Goal: Transaction & Acquisition: Purchase product/service

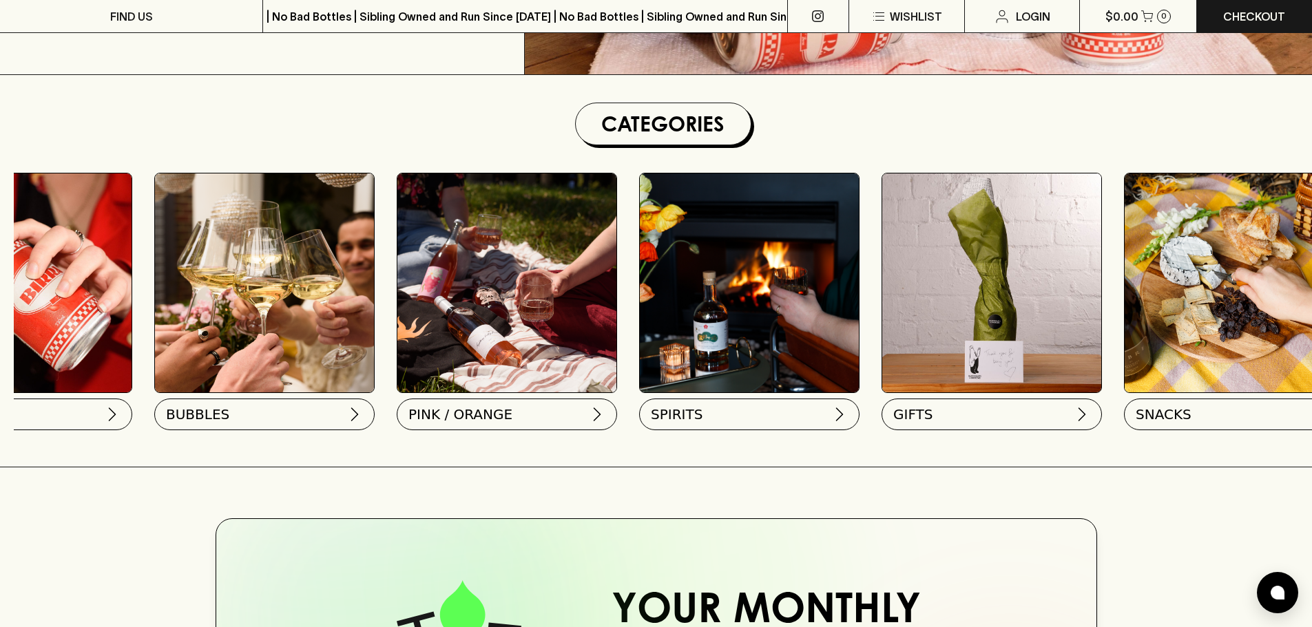
scroll to position [0, 674]
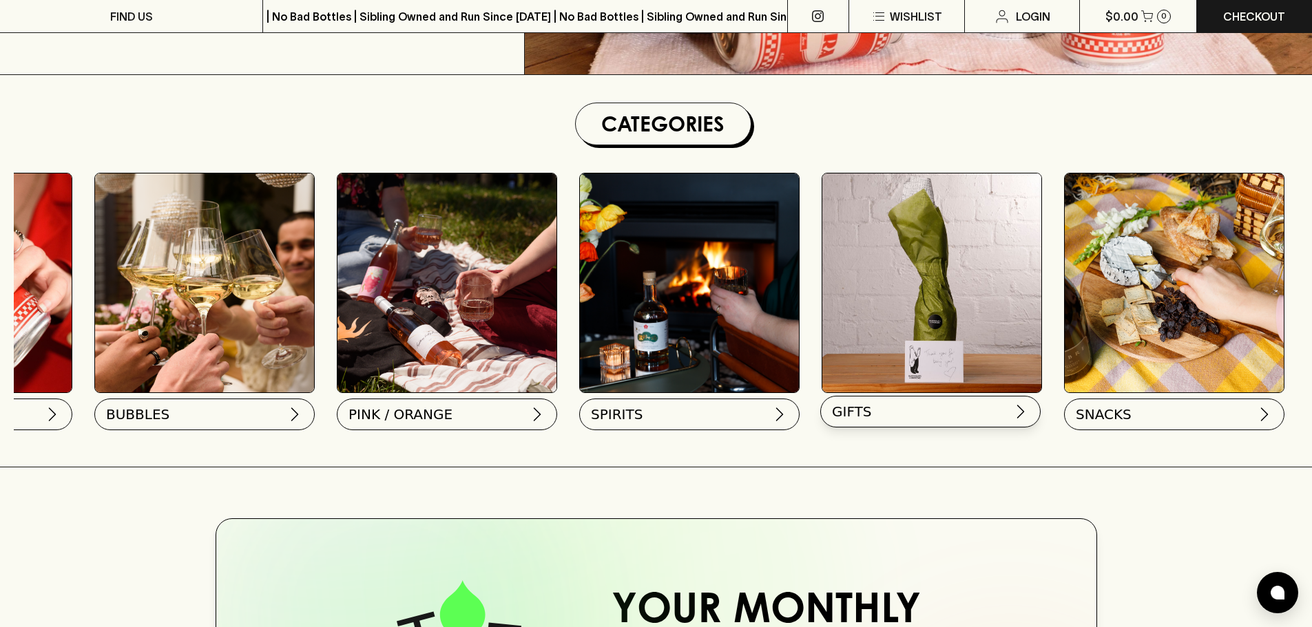
click at [918, 408] on button "GIFTS" at bounding box center [930, 412] width 220 height 32
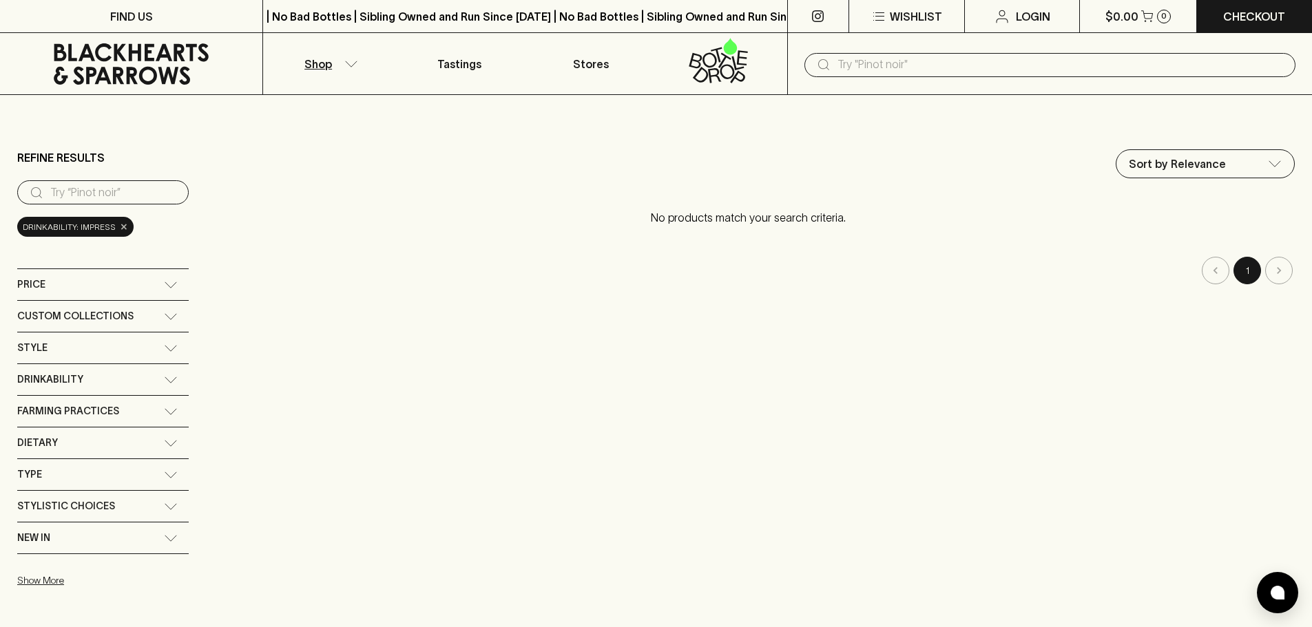
click at [120, 229] on span "×" at bounding box center [124, 227] width 8 height 14
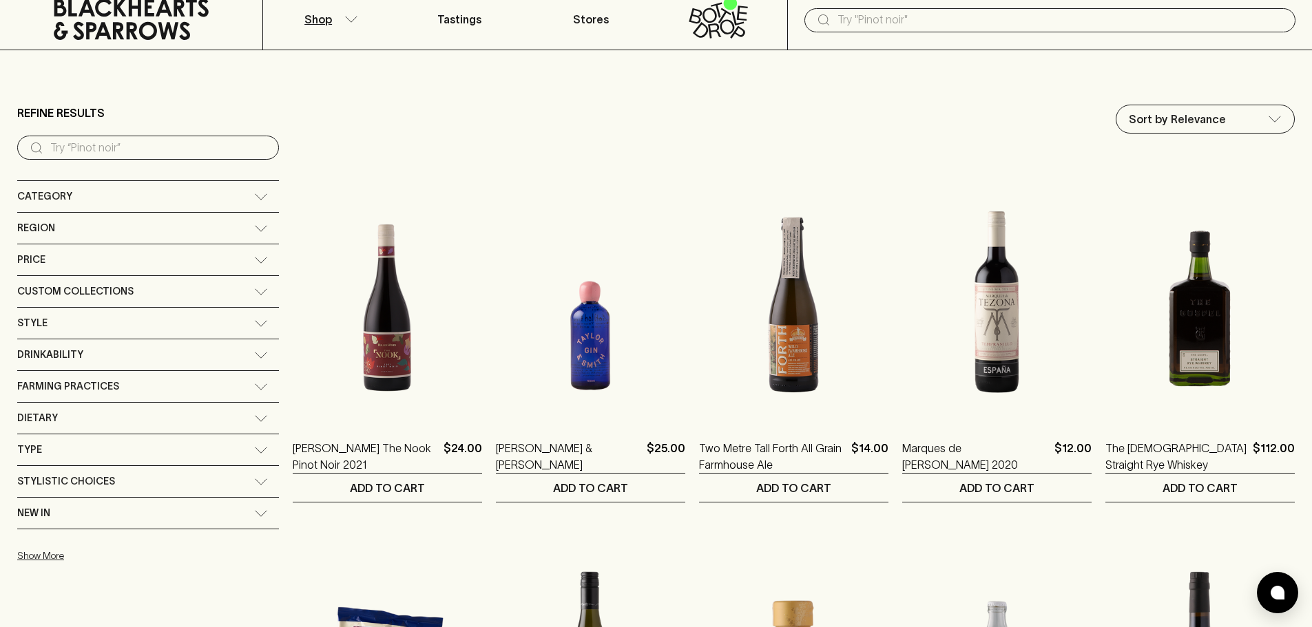
scroll to position [69, 0]
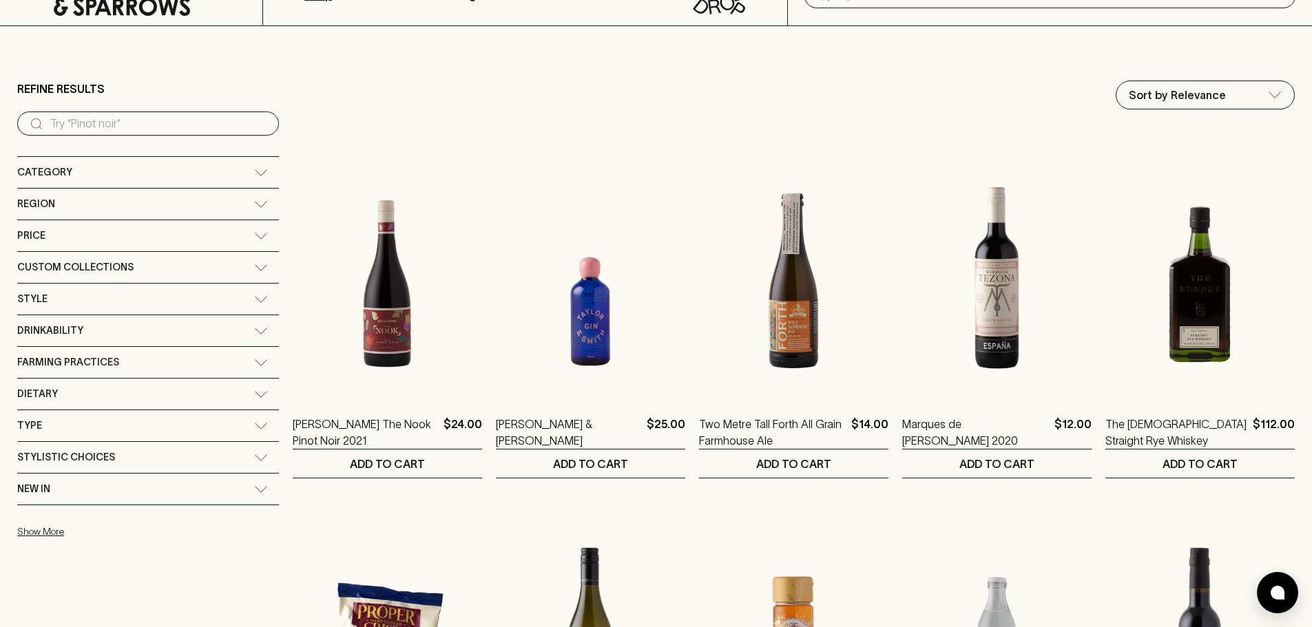
click at [161, 271] on div "Custom Collections" at bounding box center [135, 267] width 237 height 17
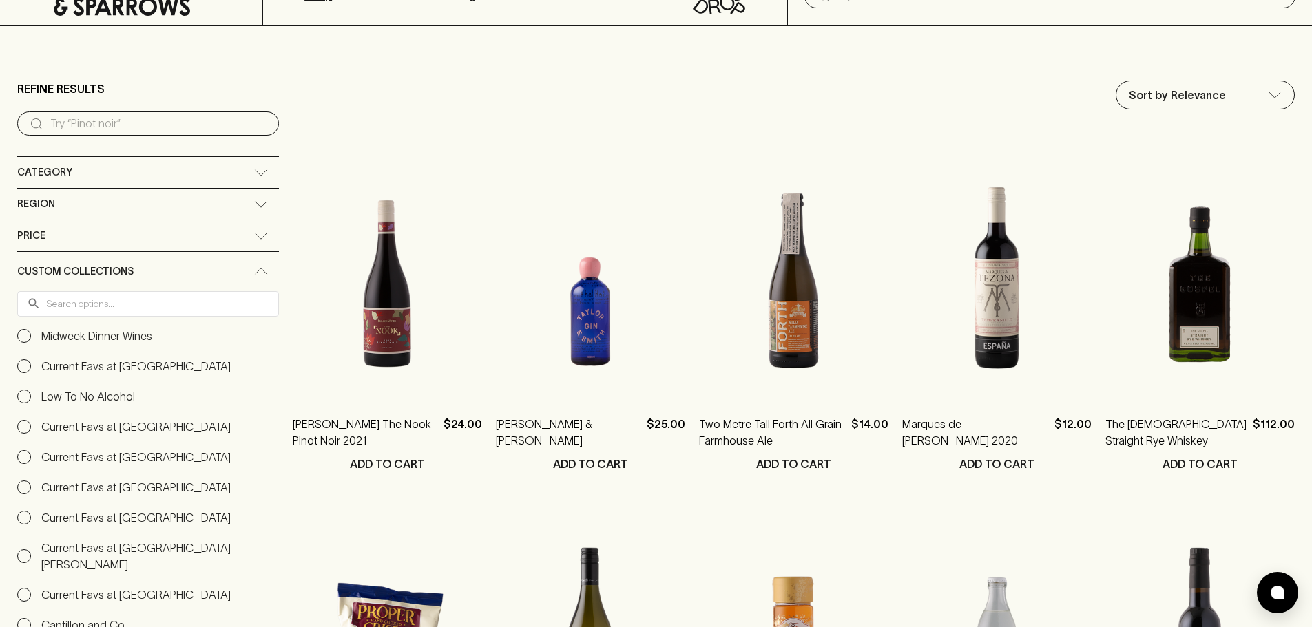
click at [156, 267] on div "Custom Collections" at bounding box center [135, 271] width 237 height 17
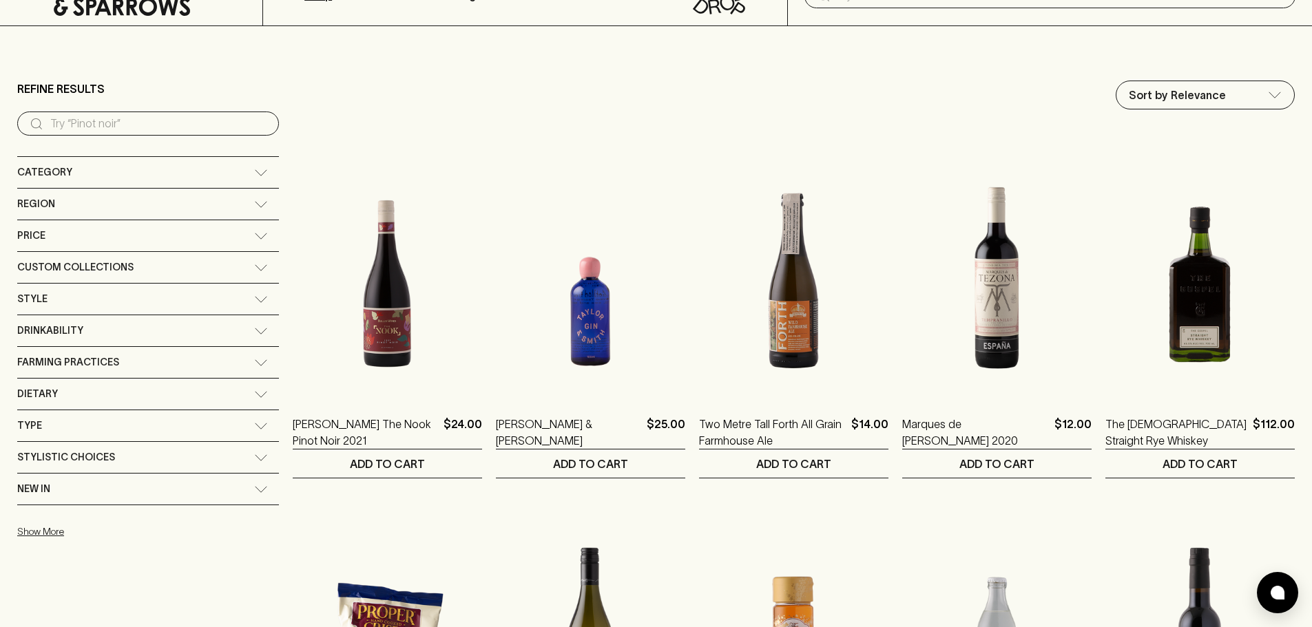
click at [112, 432] on div "Type" at bounding box center [135, 425] width 237 height 17
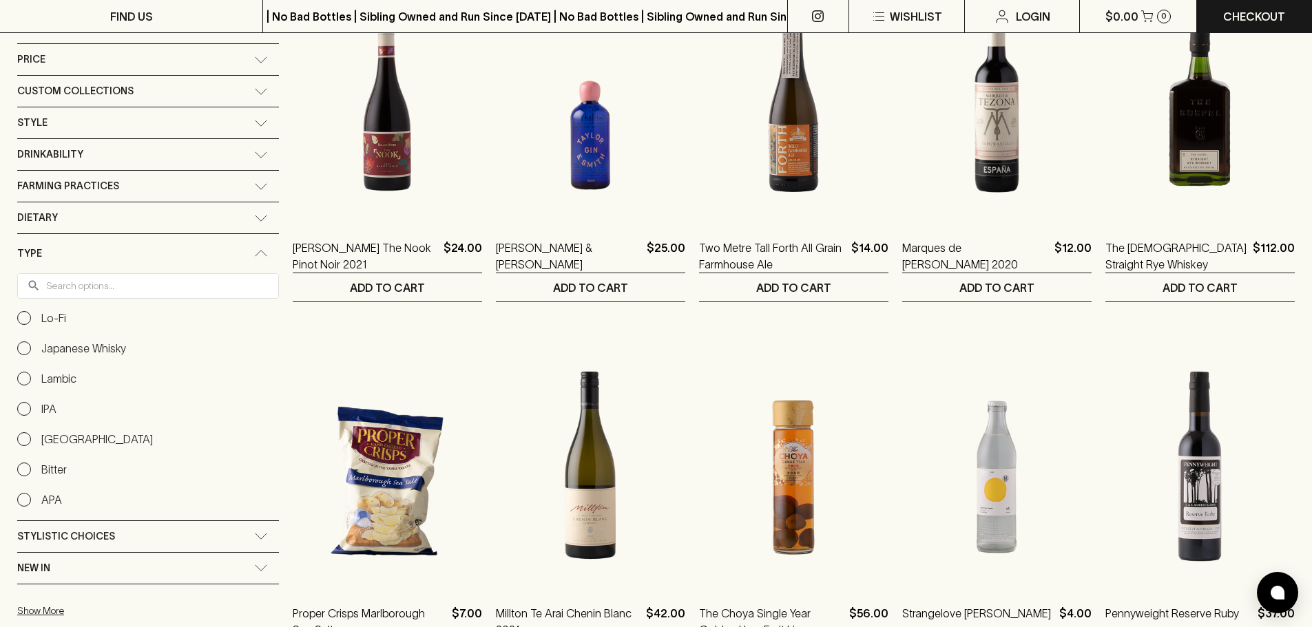
scroll to position [275, 0]
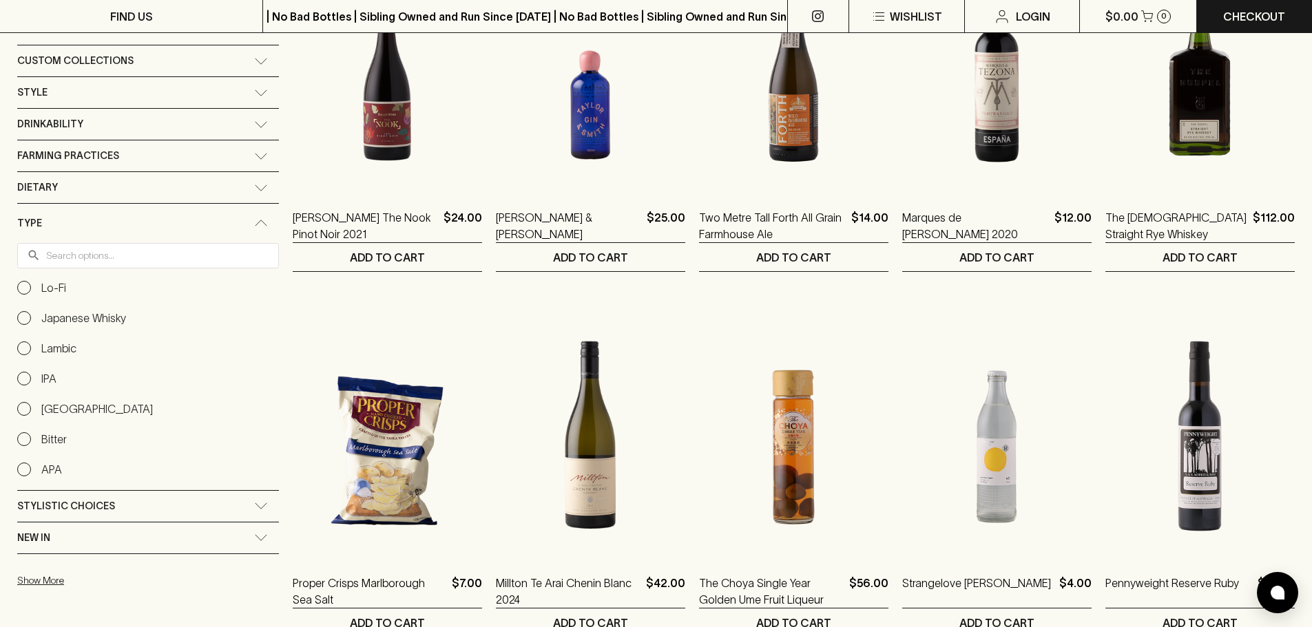
click at [38, 227] on span "Type" at bounding box center [29, 223] width 25 height 17
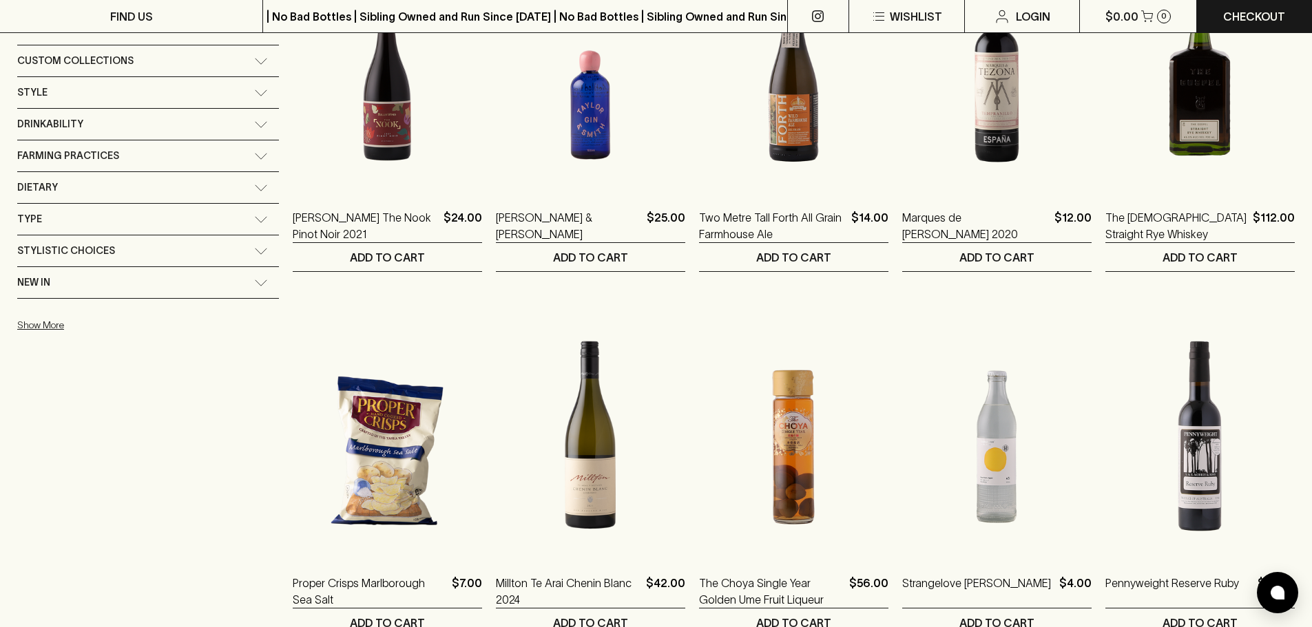
click at [68, 254] on span "Stylistic Choices" at bounding box center [66, 250] width 98 height 17
click at [68, 254] on span "Stylistic Choices" at bounding box center [66, 255] width 98 height 17
click at [68, 287] on div "New In" at bounding box center [135, 282] width 237 height 17
click at [72, 287] on div "New In" at bounding box center [135, 286] width 237 height 17
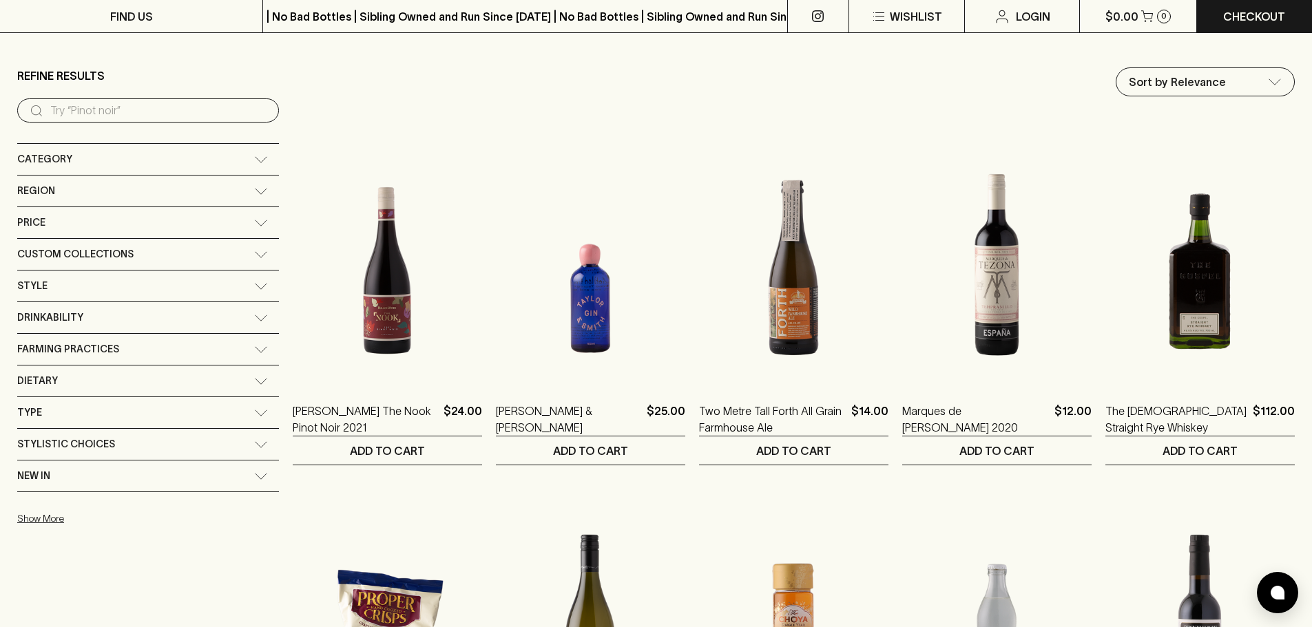
scroll to position [69, 0]
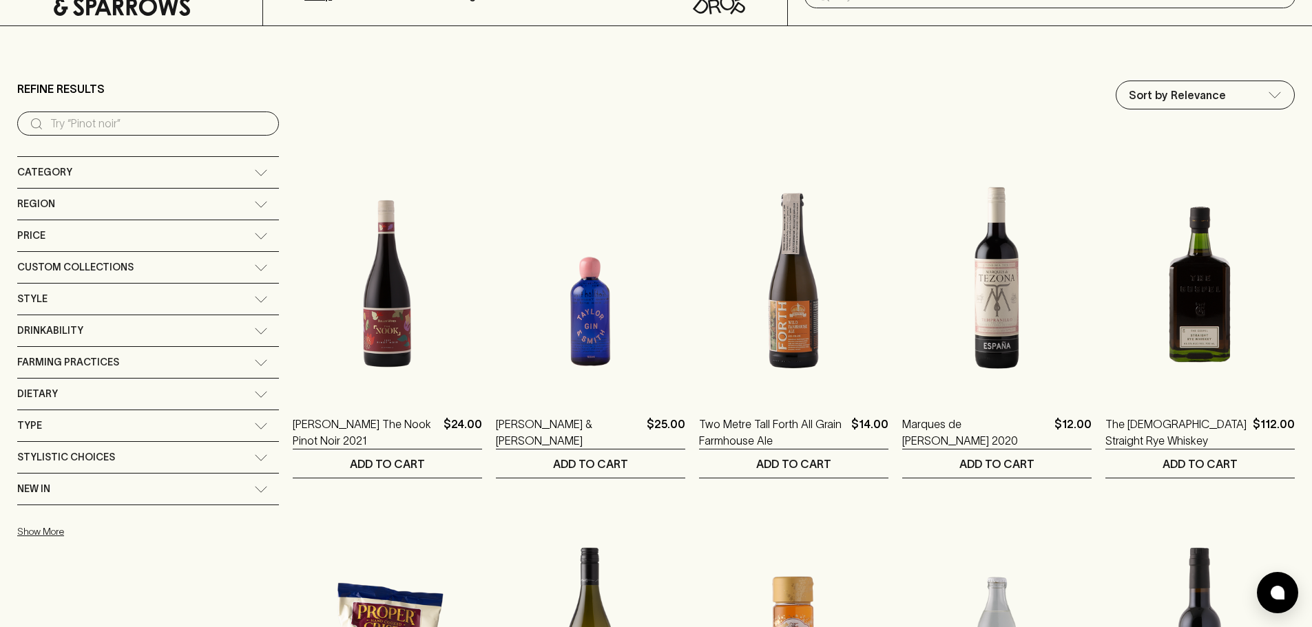
click at [83, 302] on div "Style" at bounding box center [135, 299] width 237 height 17
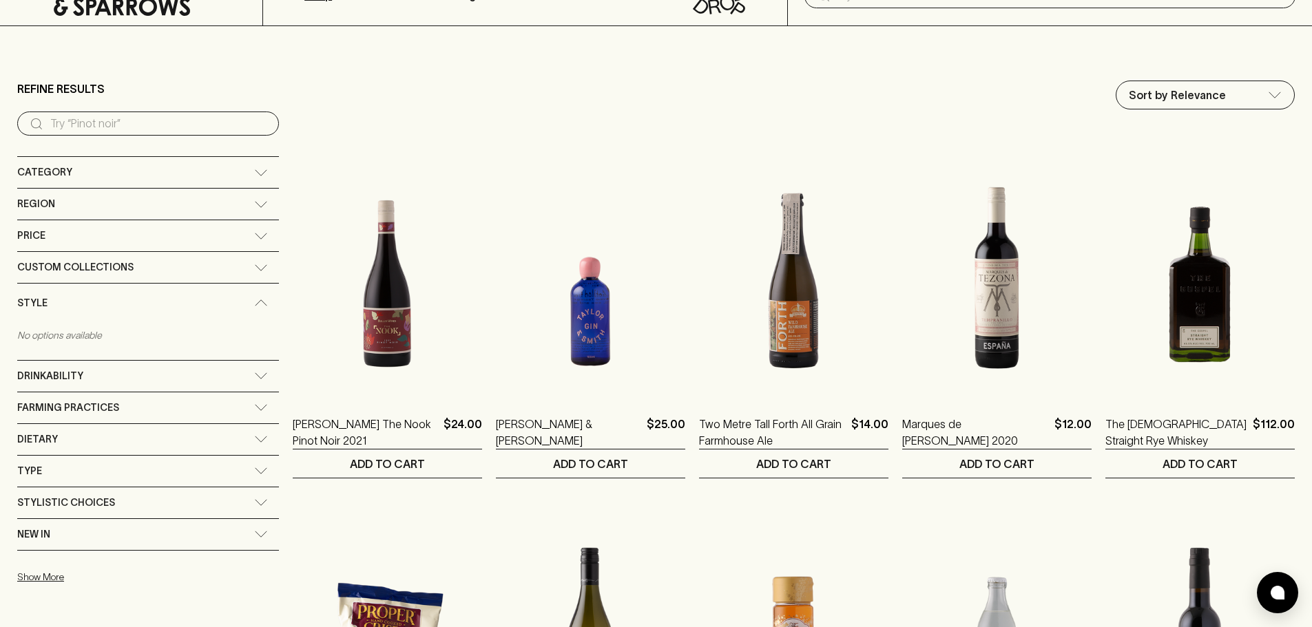
click at [85, 302] on div "Style" at bounding box center [135, 303] width 237 height 17
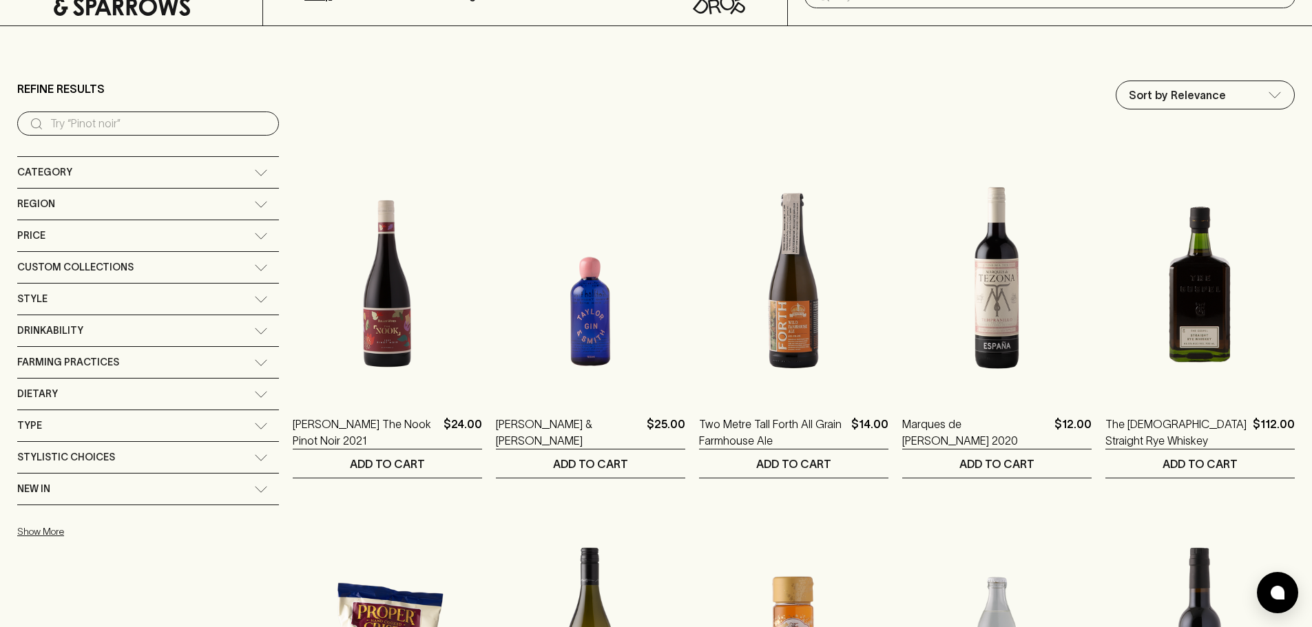
click at [95, 174] on div "Category" at bounding box center [135, 172] width 237 height 17
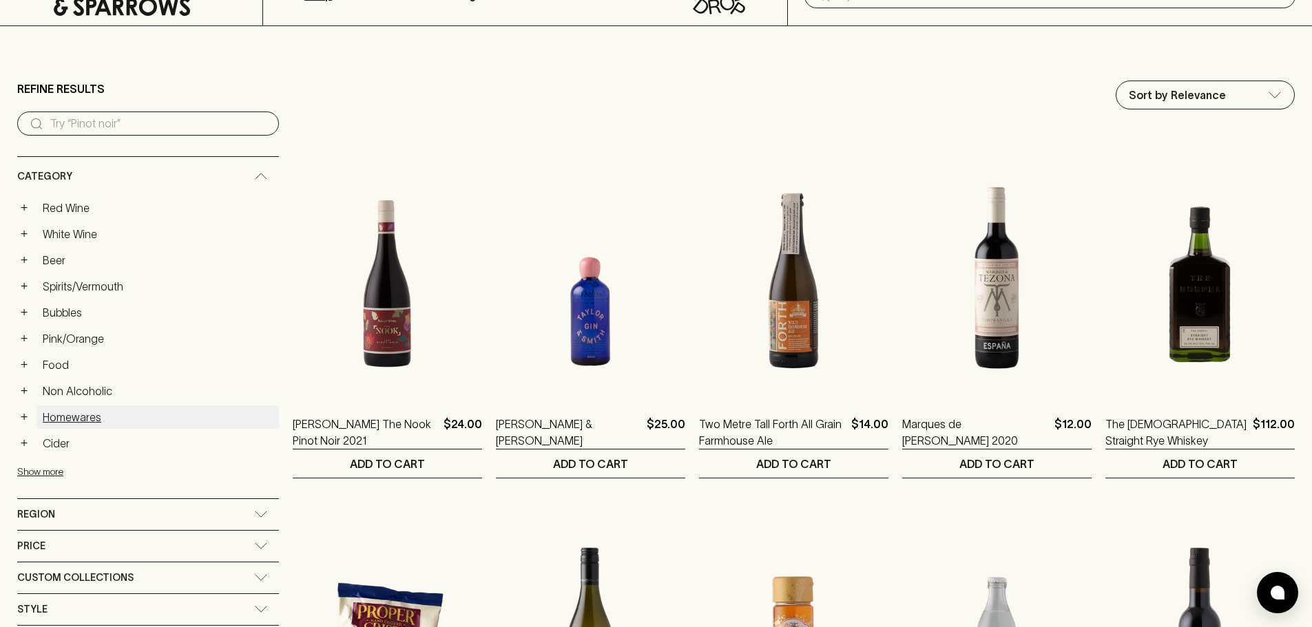
click at [56, 417] on link "Homewares" at bounding box center [158, 417] width 242 height 23
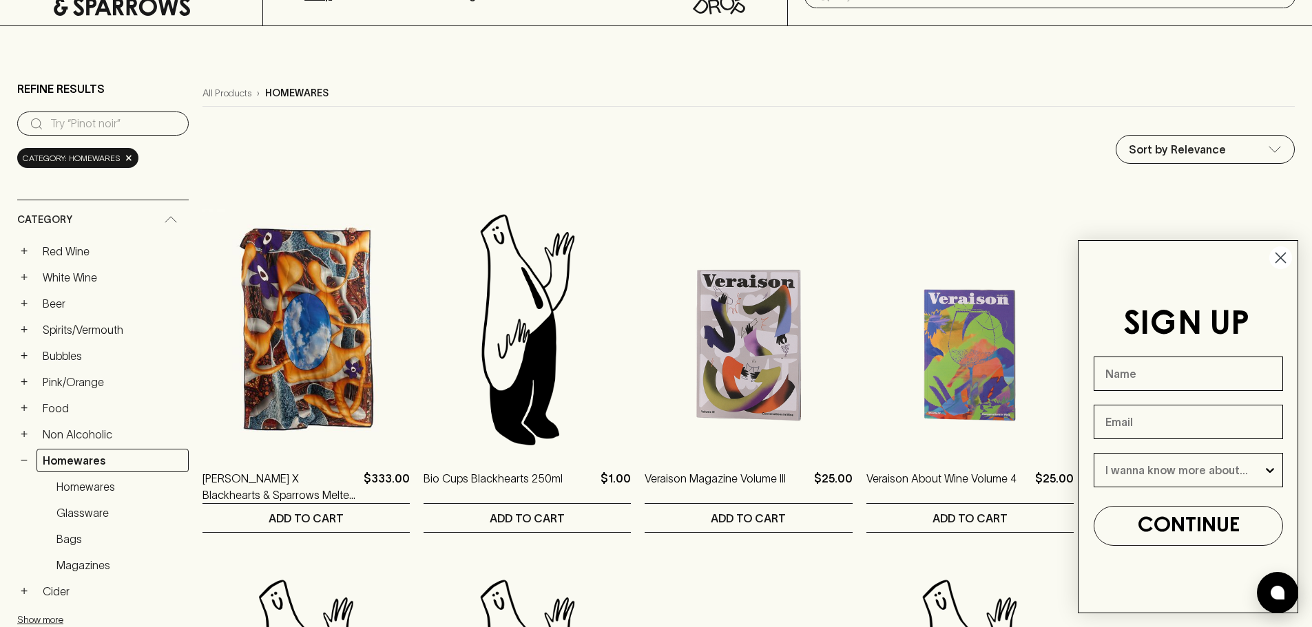
click at [1276, 258] on circle "Close dialog" at bounding box center [1280, 258] width 23 height 23
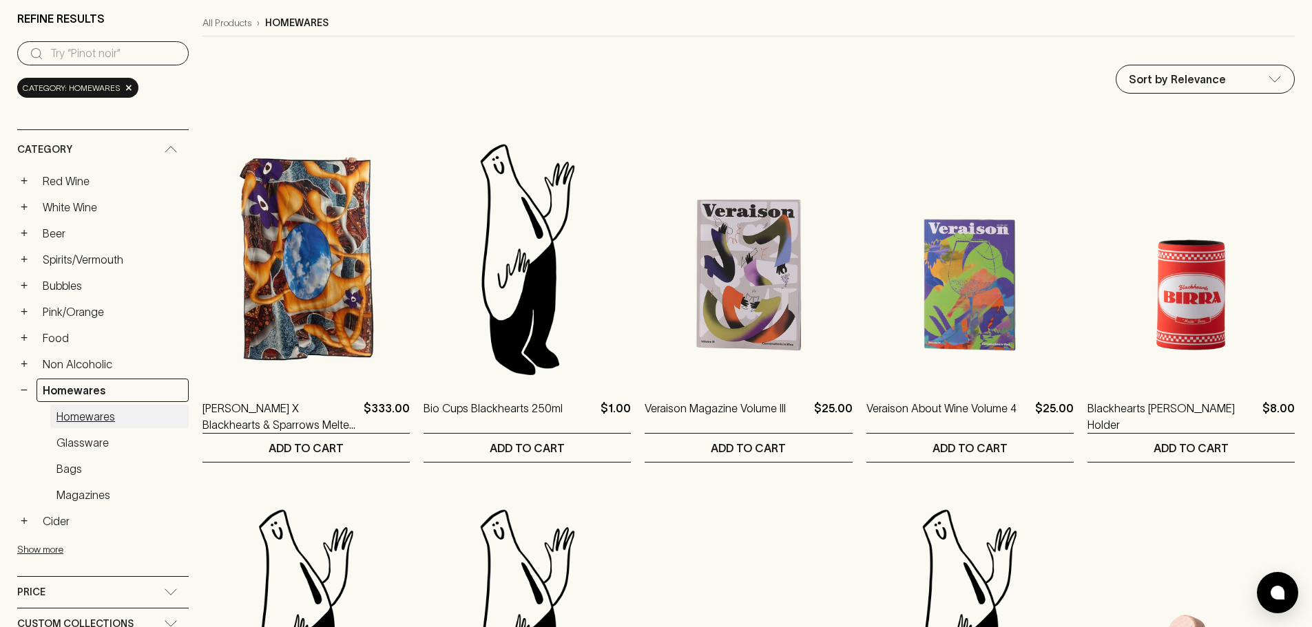
scroll to position [207, 0]
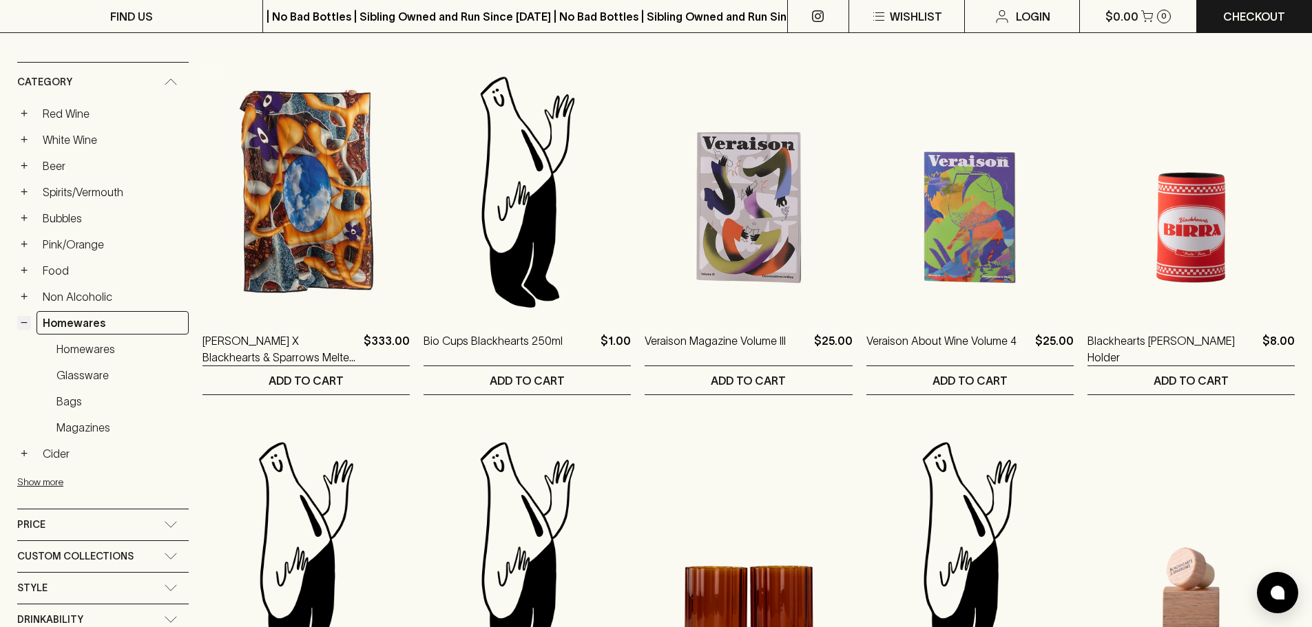
click at [23, 323] on button "−" at bounding box center [24, 323] width 14 height 14
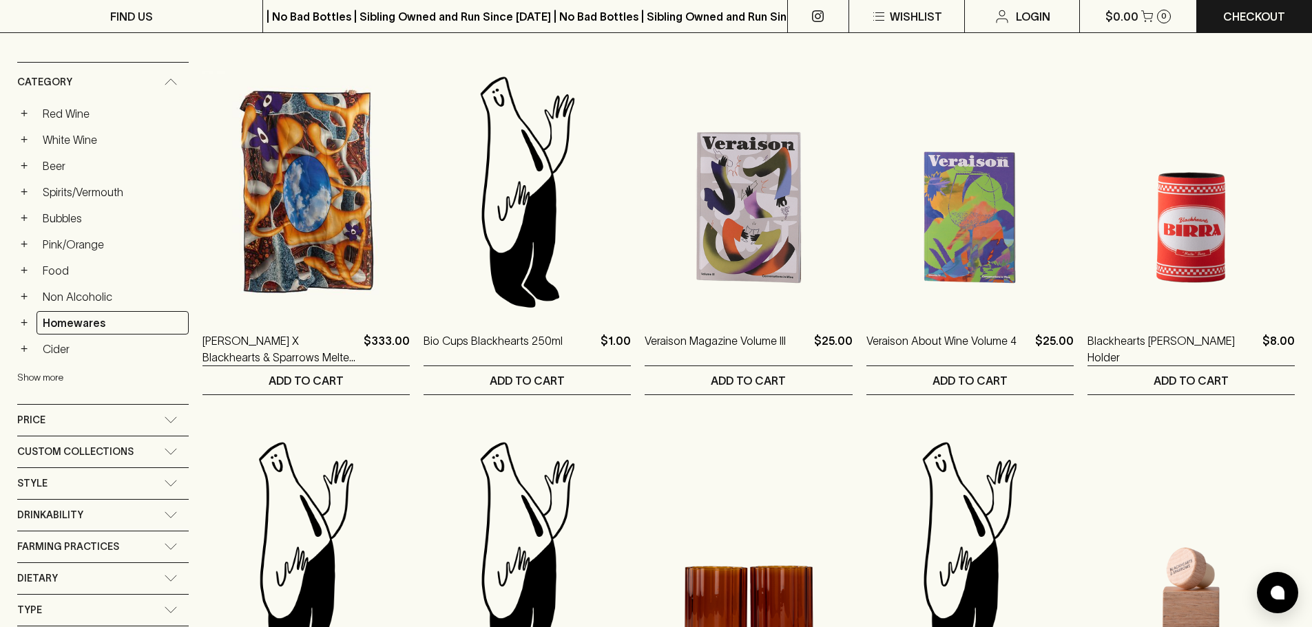
click at [28, 377] on button "Show more" at bounding box center [107, 378] width 180 height 28
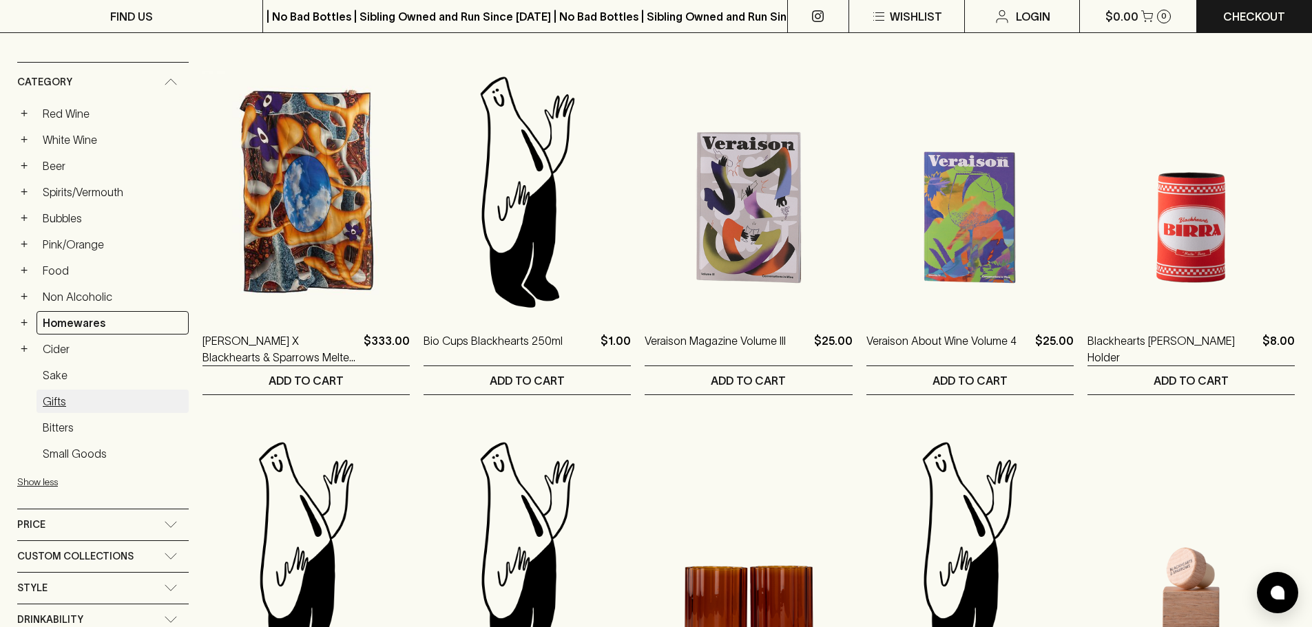
drag, startPoint x: 53, startPoint y: 403, endPoint x: 118, endPoint y: 377, distance: 69.6
click at [53, 404] on link "Gifts" at bounding box center [113, 401] width 152 height 23
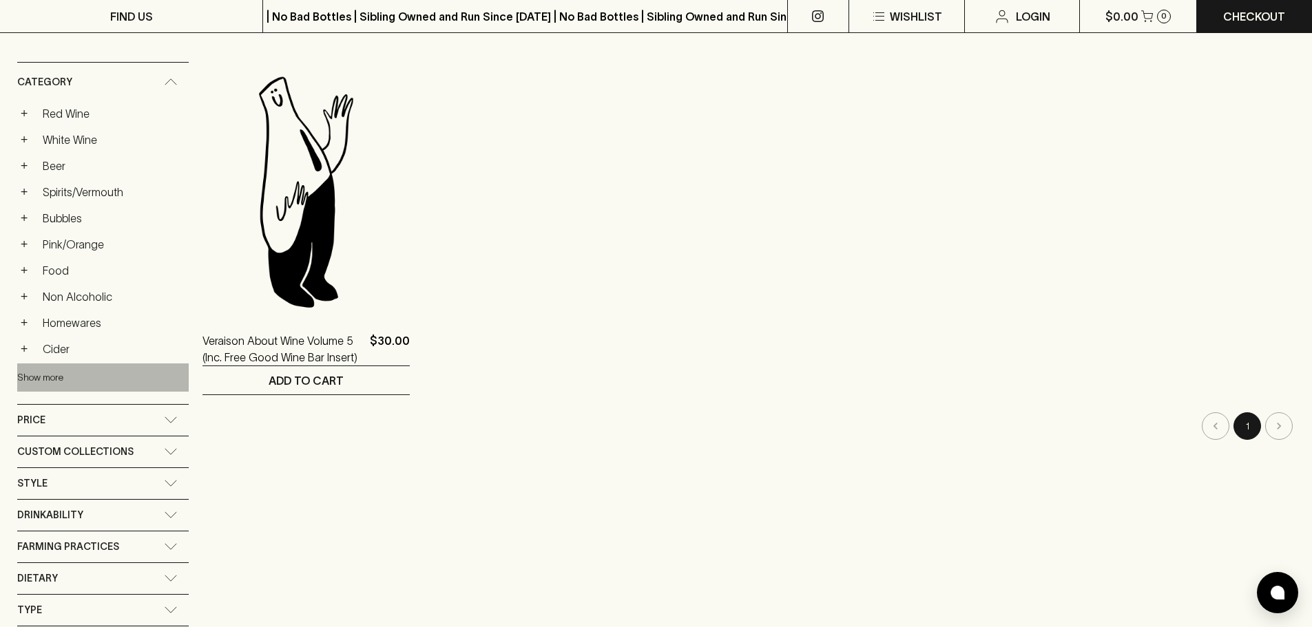
click at [58, 375] on button "Show more" at bounding box center [107, 378] width 180 height 28
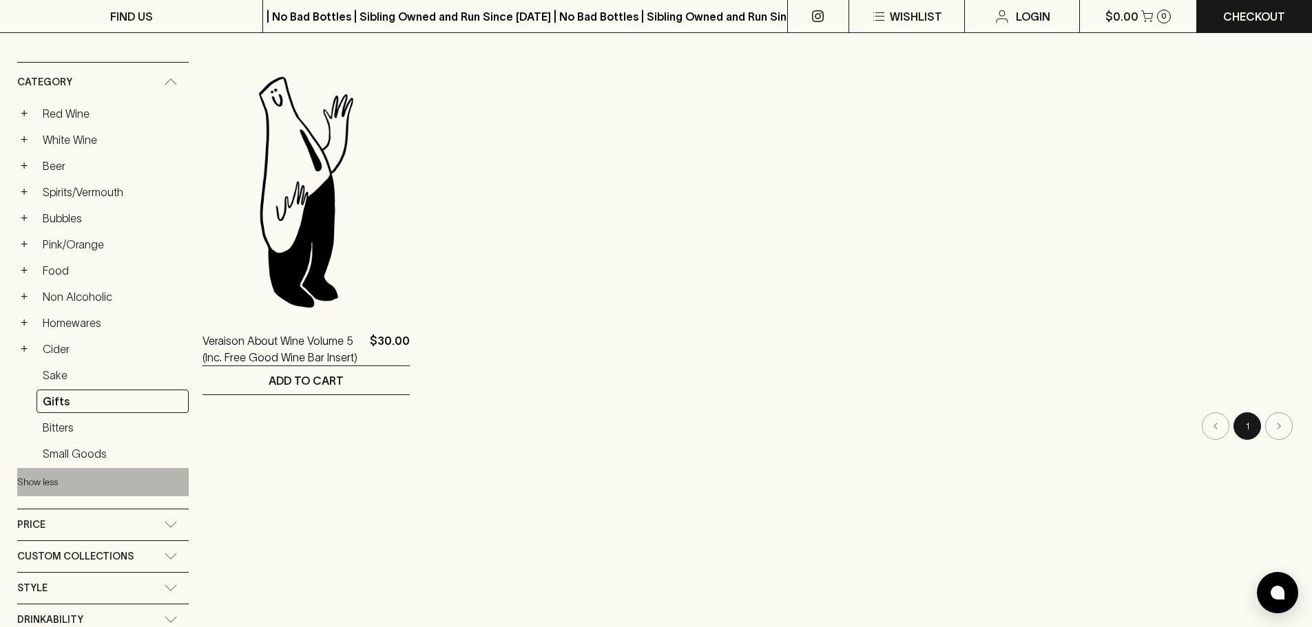
click at [32, 486] on button "Show less" at bounding box center [107, 482] width 180 height 28
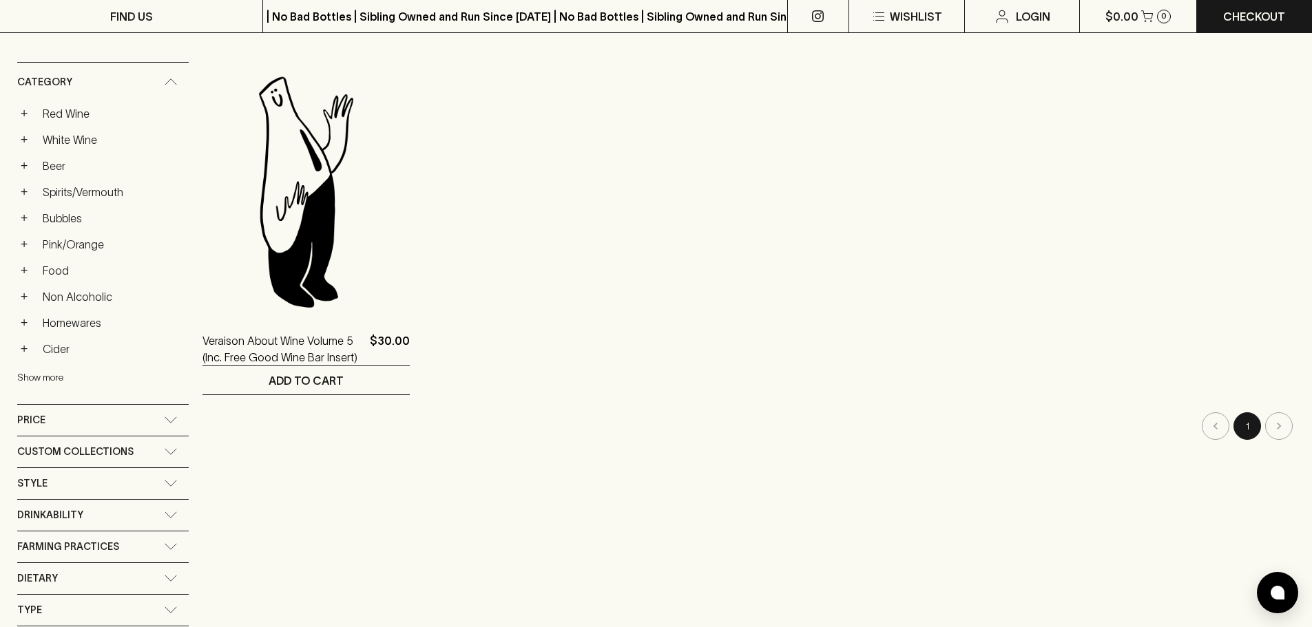
click at [43, 375] on button "Show more" at bounding box center [107, 378] width 180 height 28
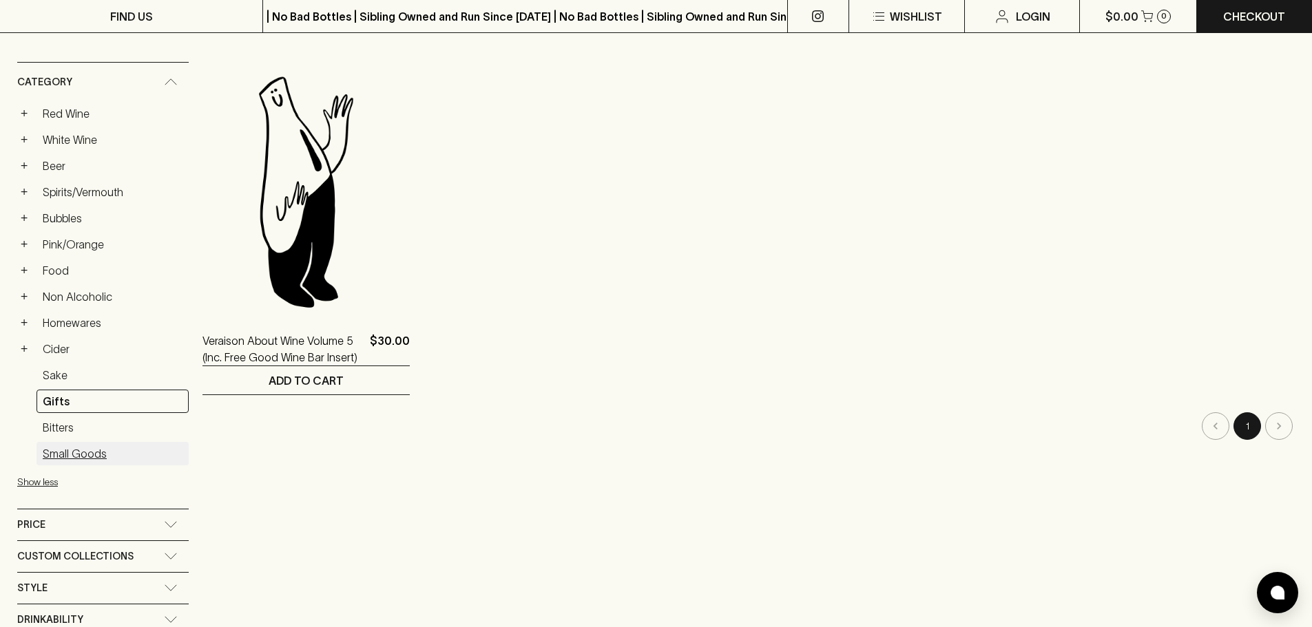
click at [63, 449] on link "Small Goods" at bounding box center [113, 453] width 152 height 23
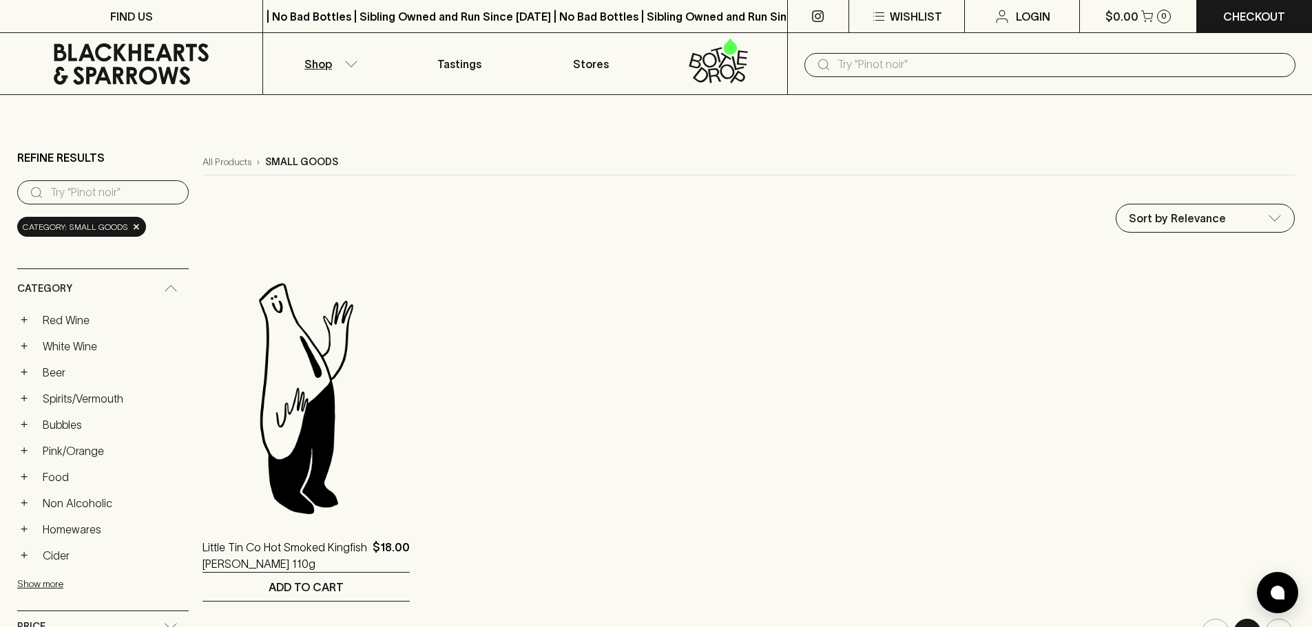
click at [136, 63] on icon at bounding box center [131, 63] width 242 height 41
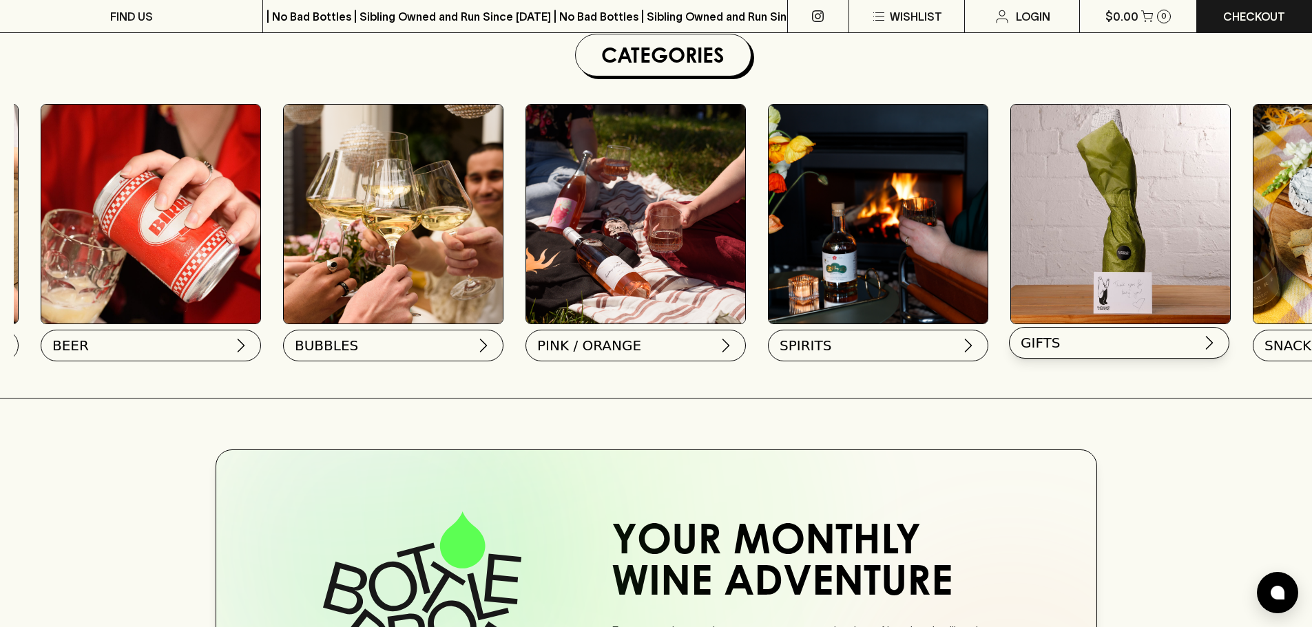
scroll to position [0, 459]
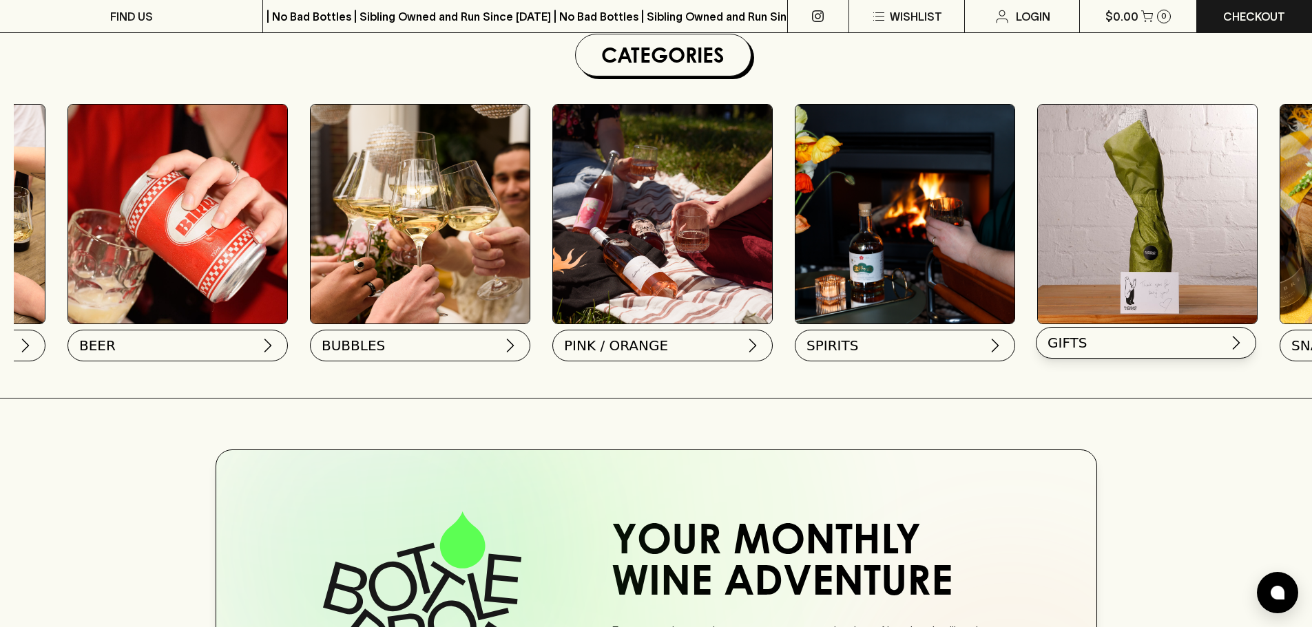
click at [1136, 351] on button "GIFTS" at bounding box center [1146, 343] width 220 height 32
